Goal: Information Seeking & Learning: Understand process/instructions

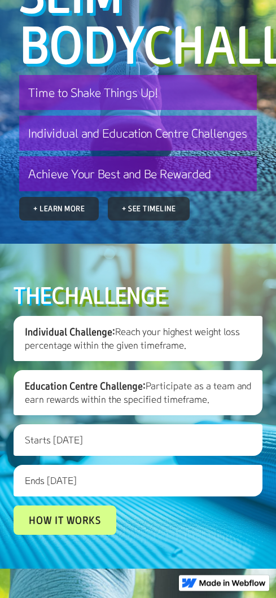
scroll to position [193, 0]
click at [220, 191] on h3 "Achieve Your Best and Be Rewarded" at bounding box center [137, 173] width 237 height 35
click at [201, 191] on h3 "Achieve Your Best and Be Rewarded" at bounding box center [137, 173] width 237 height 35
click at [55, 220] on link "+ Learn More" at bounding box center [58, 209] width 79 height 24
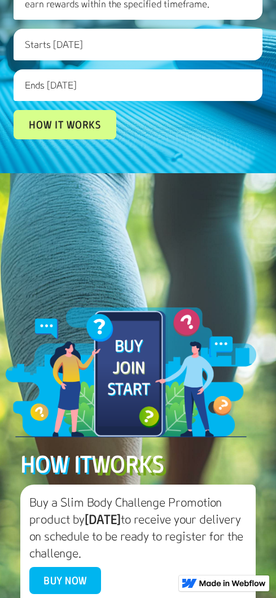
scroll to position [589, 0]
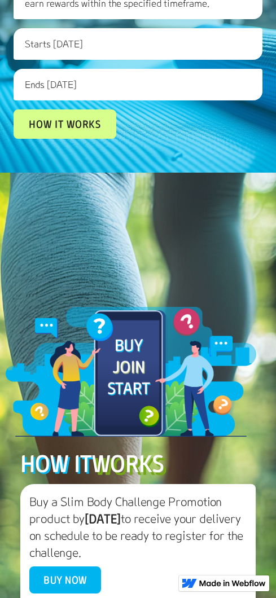
click at [100, 139] on link "How it works" at bounding box center [65, 123] width 103 height 29
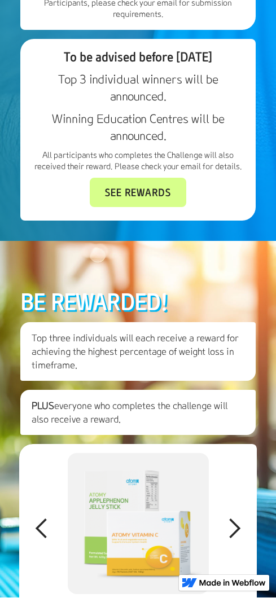
scroll to position [2184, 0]
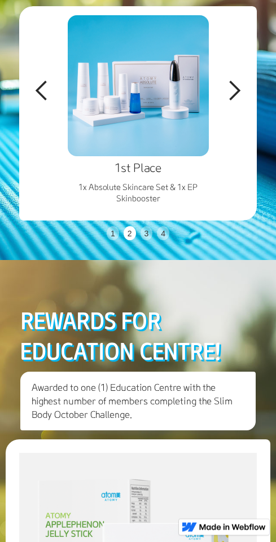
click at [238, 103] on div "next slide" at bounding box center [234, 91] width 23 height 23
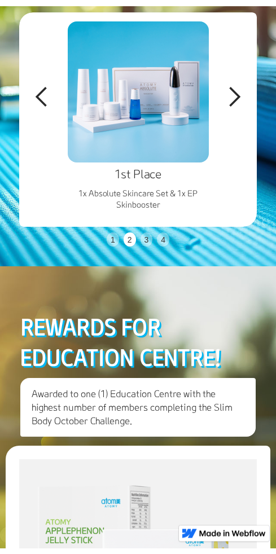
scroll to position [2621, 0]
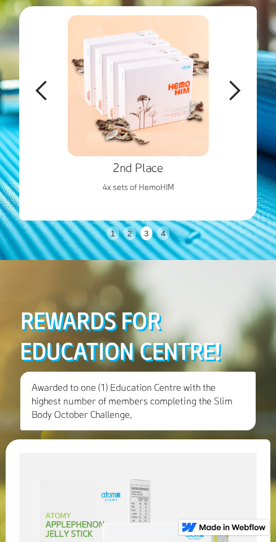
click at [237, 102] on div "next slide" at bounding box center [234, 90] width 23 height 23
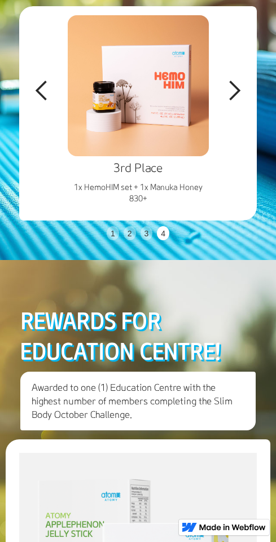
click at [240, 102] on div "next slide" at bounding box center [234, 90] width 23 height 23
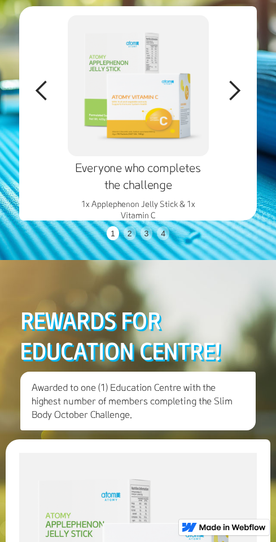
click at [238, 102] on div "next slide" at bounding box center [234, 90] width 23 height 23
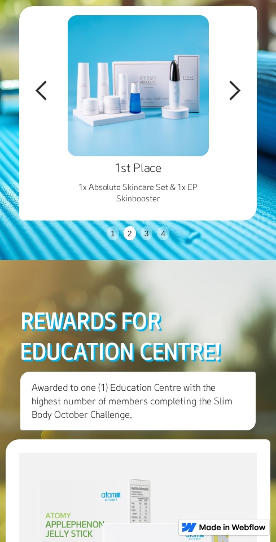
click at [237, 102] on div "next slide" at bounding box center [234, 90] width 23 height 23
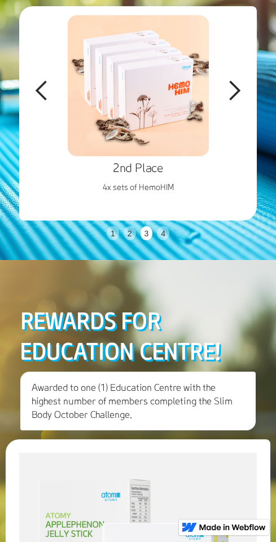
click at [238, 102] on div "next slide" at bounding box center [234, 90] width 23 height 23
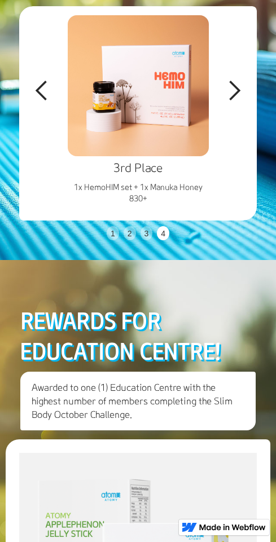
click at [240, 102] on div "next slide" at bounding box center [234, 90] width 23 height 23
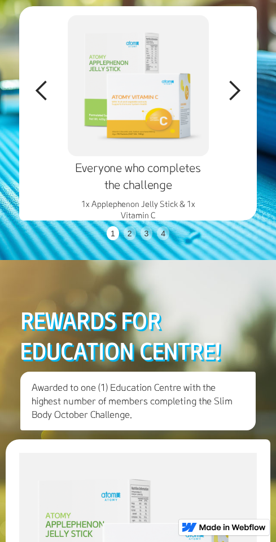
click at [38, 102] on div "previous slide" at bounding box center [41, 90] width 23 height 23
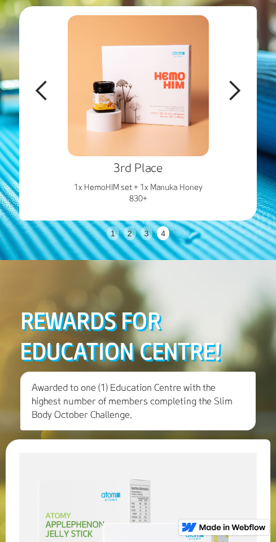
click at [35, 102] on div "previous slide" at bounding box center [41, 90] width 23 height 23
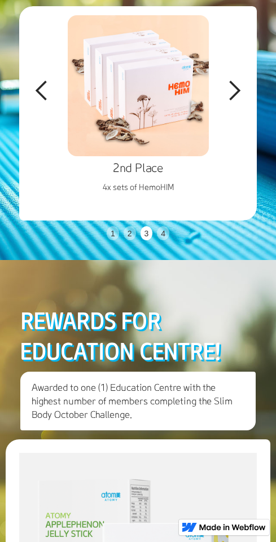
click at [46, 102] on div "previous slide" at bounding box center [41, 90] width 23 height 23
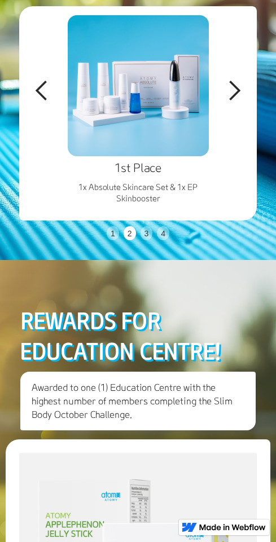
click at [238, 102] on div "next slide" at bounding box center [234, 90] width 23 height 23
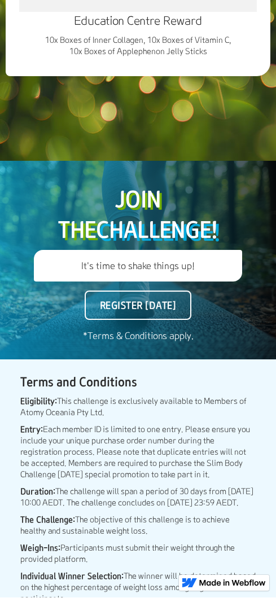
scroll to position [3299, 0]
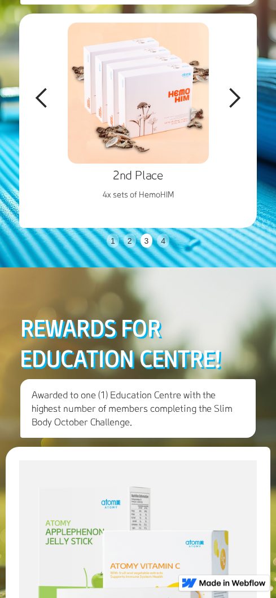
click at [239, 110] on div "next slide" at bounding box center [234, 98] width 23 height 23
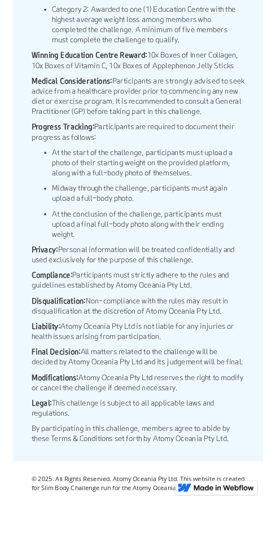
scroll to position [4326, 0]
